Goal: Task Accomplishment & Management: Manage account settings

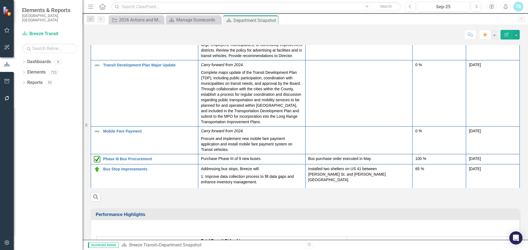
scroll to position [104, 0]
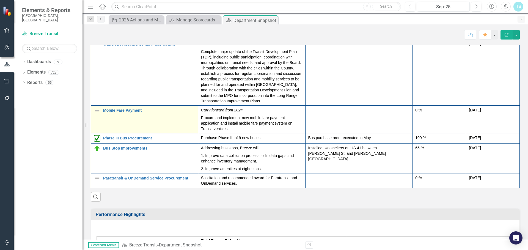
click at [146, 110] on td "Mobile Fare Payment Edit Edit Action Link Open Element" at bounding box center [144, 120] width 107 height 28
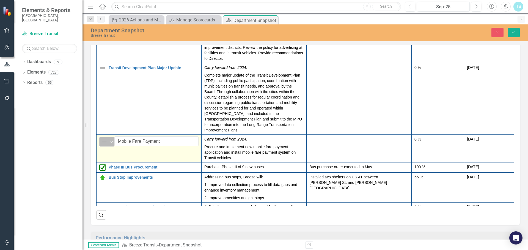
click at [104, 139] on img at bounding box center [104, 142] width 7 height 7
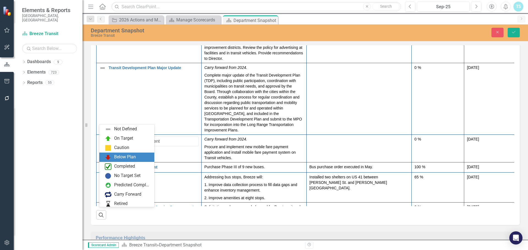
click at [112, 156] on div "Below Plan" at bounding box center [128, 157] width 46 height 7
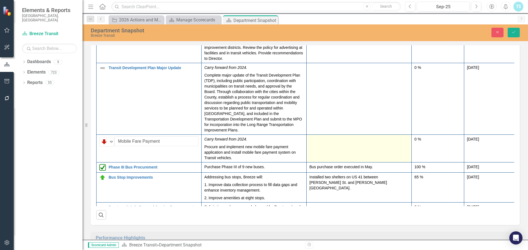
click at [342, 135] on td at bounding box center [358, 149] width 105 height 28
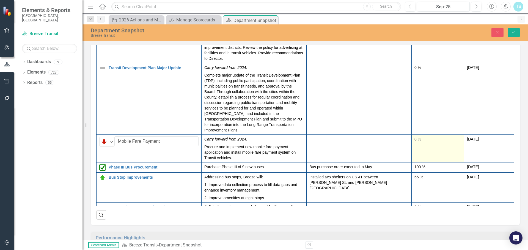
click at [435, 135] on td "0 %" at bounding box center [437, 149] width 52 height 28
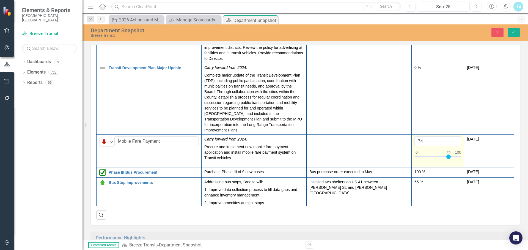
type input "75"
drag, startPoint x: 420, startPoint y: 134, endPoint x: 449, endPoint y: 134, distance: 28.9
click at [449, 155] on div at bounding box center [448, 157] width 4 height 4
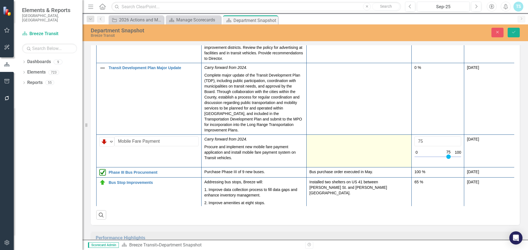
click at [347, 135] on td at bounding box center [358, 151] width 105 height 33
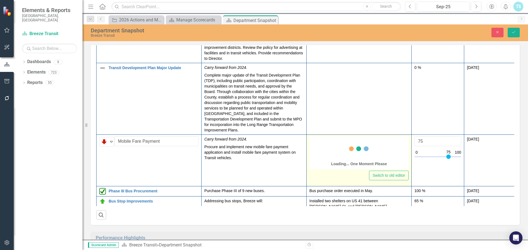
click at [316, 138] on div "Loading... One Moment Please" at bounding box center [358, 154] width 99 height 32
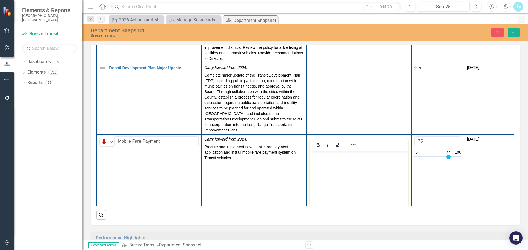
scroll to position [0, 0]
click at [320, 162] on body "Rich Text Area. Press ALT-0 for help." at bounding box center [359, 192] width 98 height 82
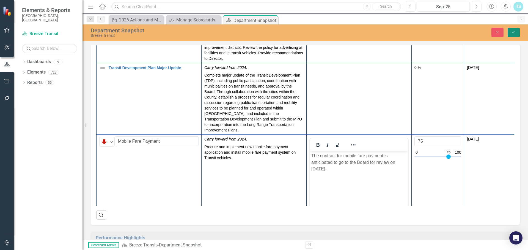
click at [514, 32] on icon "Save" at bounding box center [513, 32] width 5 height 4
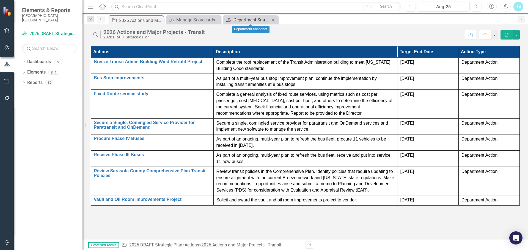
drag, startPoint x: 245, startPoint y: 19, endPoint x: 246, endPoint y: 22, distance: 3.1
click at [246, 22] on div "Department Snapshot" at bounding box center [251, 19] width 36 height 7
